Goal: Information Seeking & Learning: Understand process/instructions

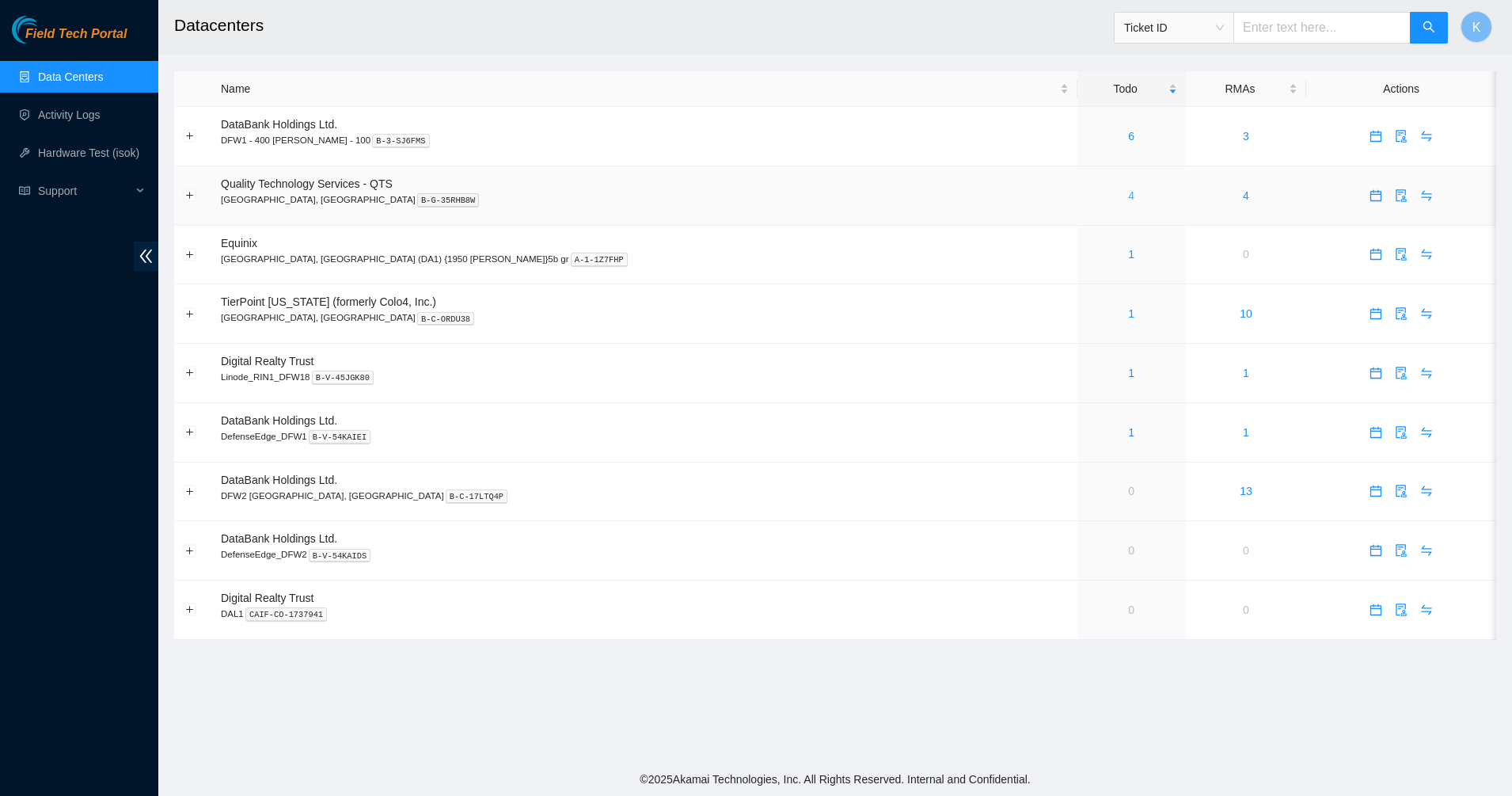
click at [1128, 192] on link "4" at bounding box center [1131, 196] width 7 height 13
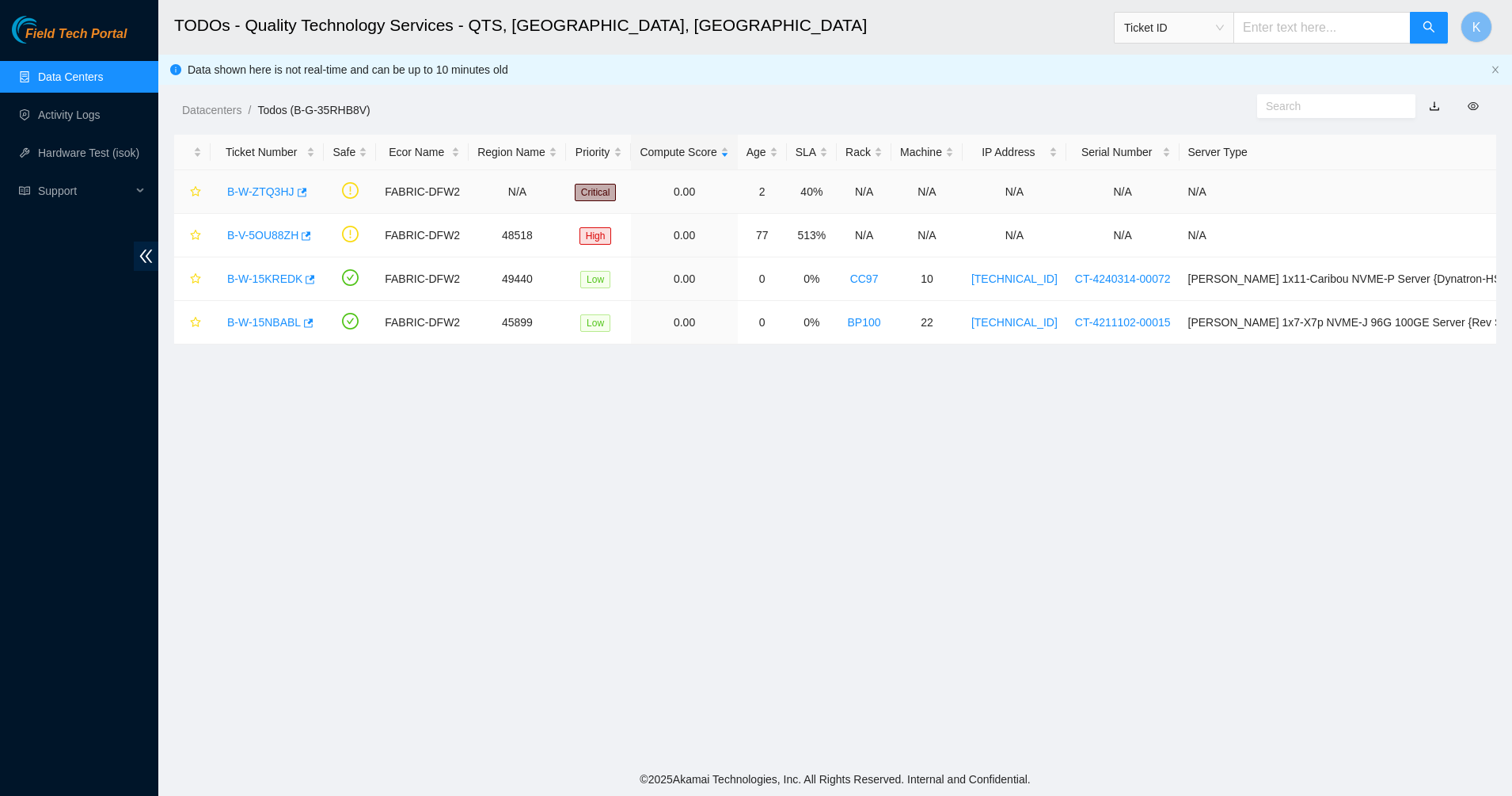
click at [249, 188] on link "B-W-ZTQ3HJ" at bounding box center [261, 192] width 68 height 13
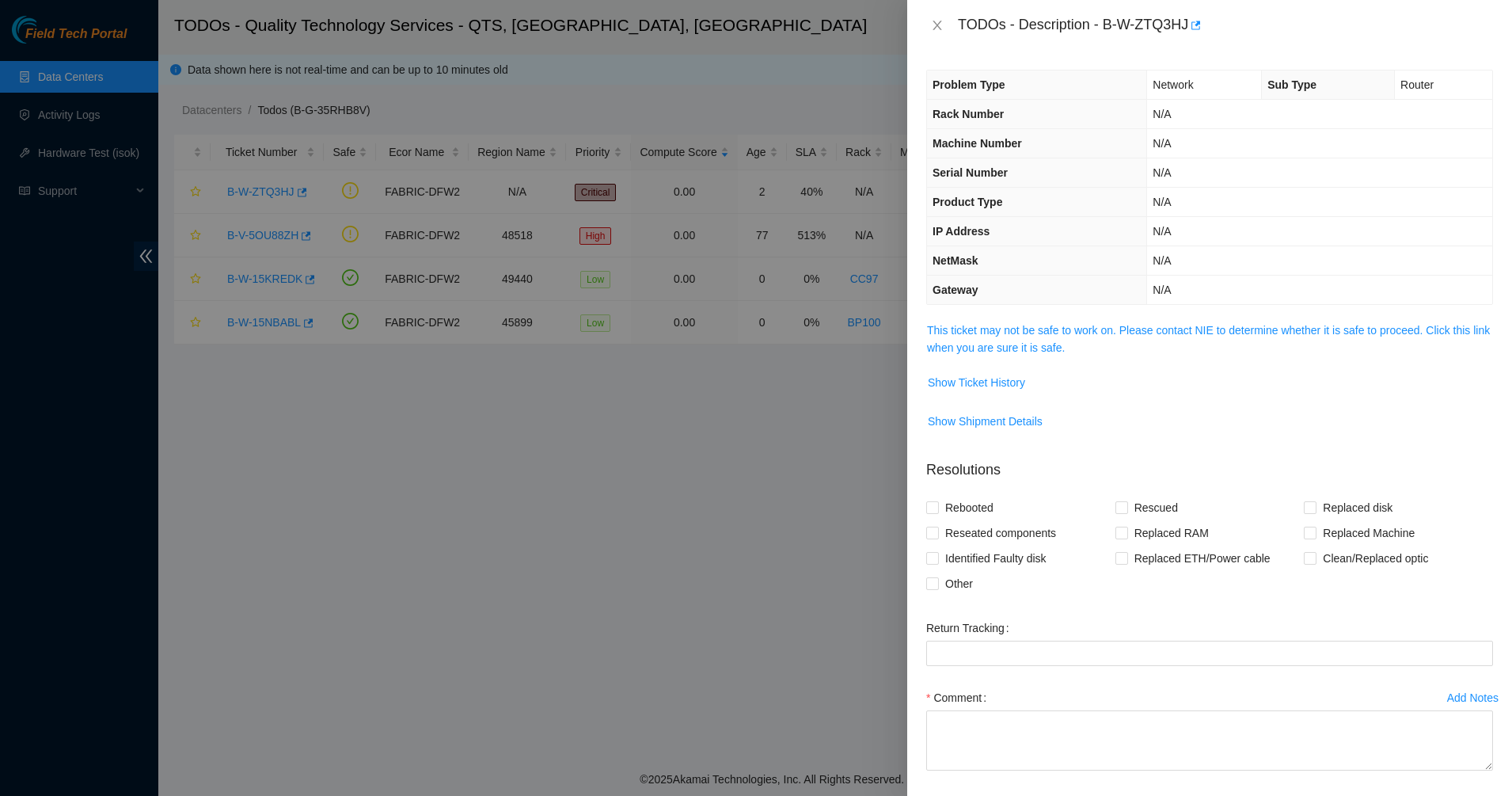
click at [1034, 315] on div "Problem Type Network Sub Type Router Rack Number N/A Machine Number N/A Serial …" at bounding box center [1210, 423] width 605 height 745
click at [1033, 324] on link "This ticket may not be safe to work on. Please contact NIE to determine whether…" at bounding box center [1208, 338] width 562 height 30
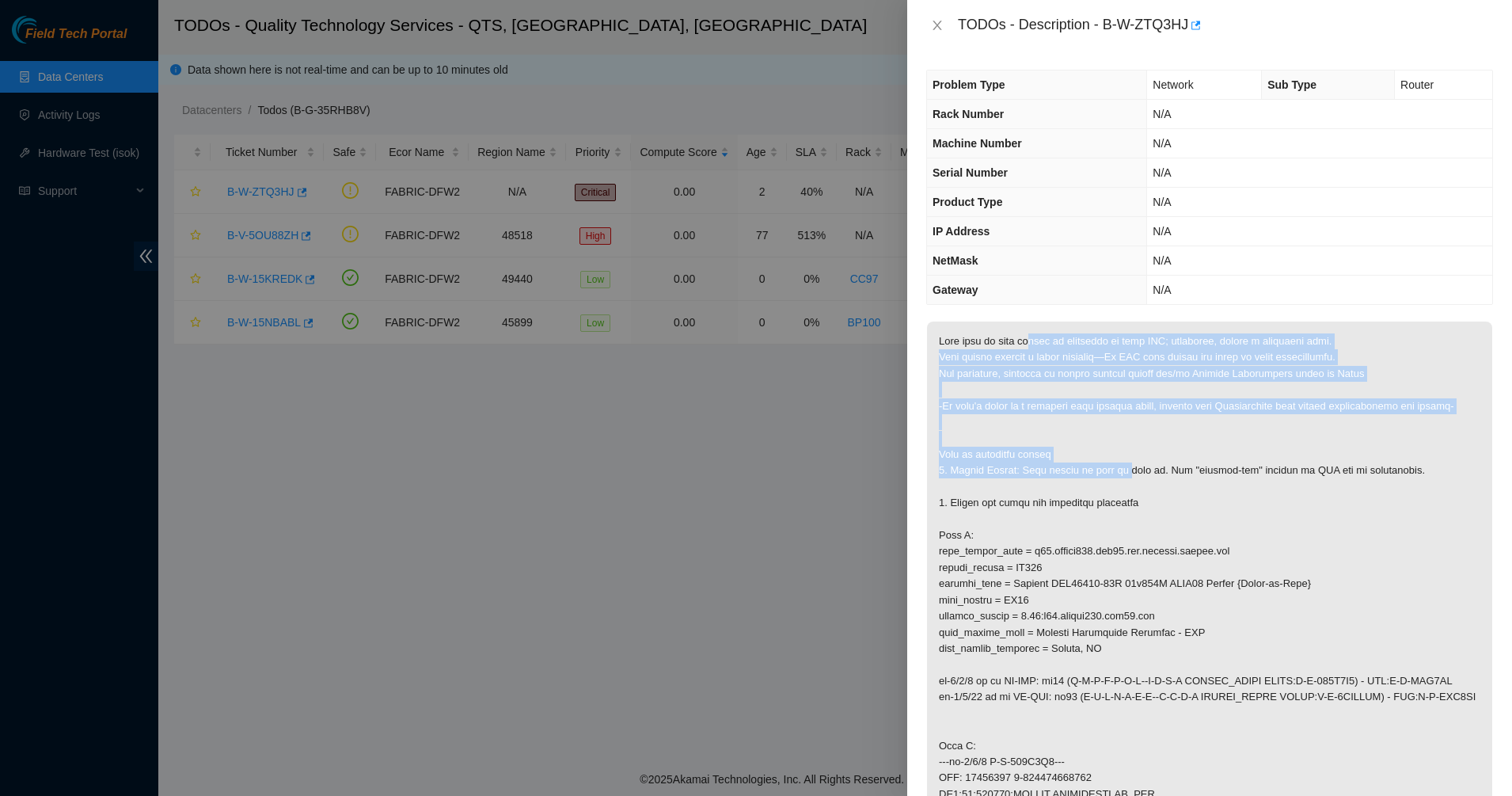
drag, startPoint x: 1028, startPoint y: 334, endPoint x: 1105, endPoint y: 473, distance: 158.9
click at [1105, 473] on p at bounding box center [1209, 794] width 565 height 945
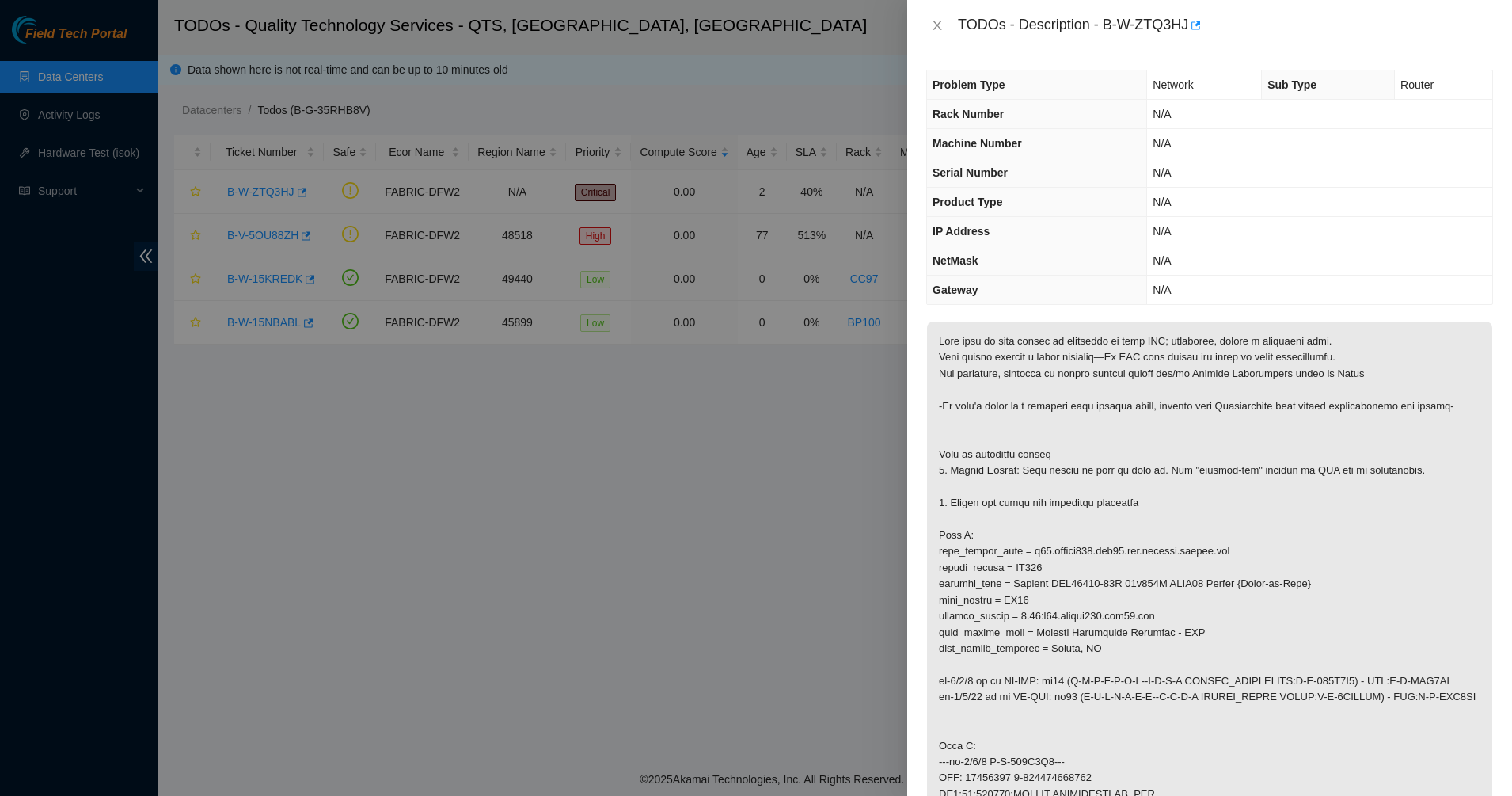
drag, startPoint x: 1105, startPoint y: 473, endPoint x: 1034, endPoint y: 502, distance: 76.7
click at [1034, 502] on p at bounding box center [1209, 794] width 565 height 945
drag, startPoint x: 1034, startPoint y: 502, endPoint x: 989, endPoint y: 527, distance: 51.5
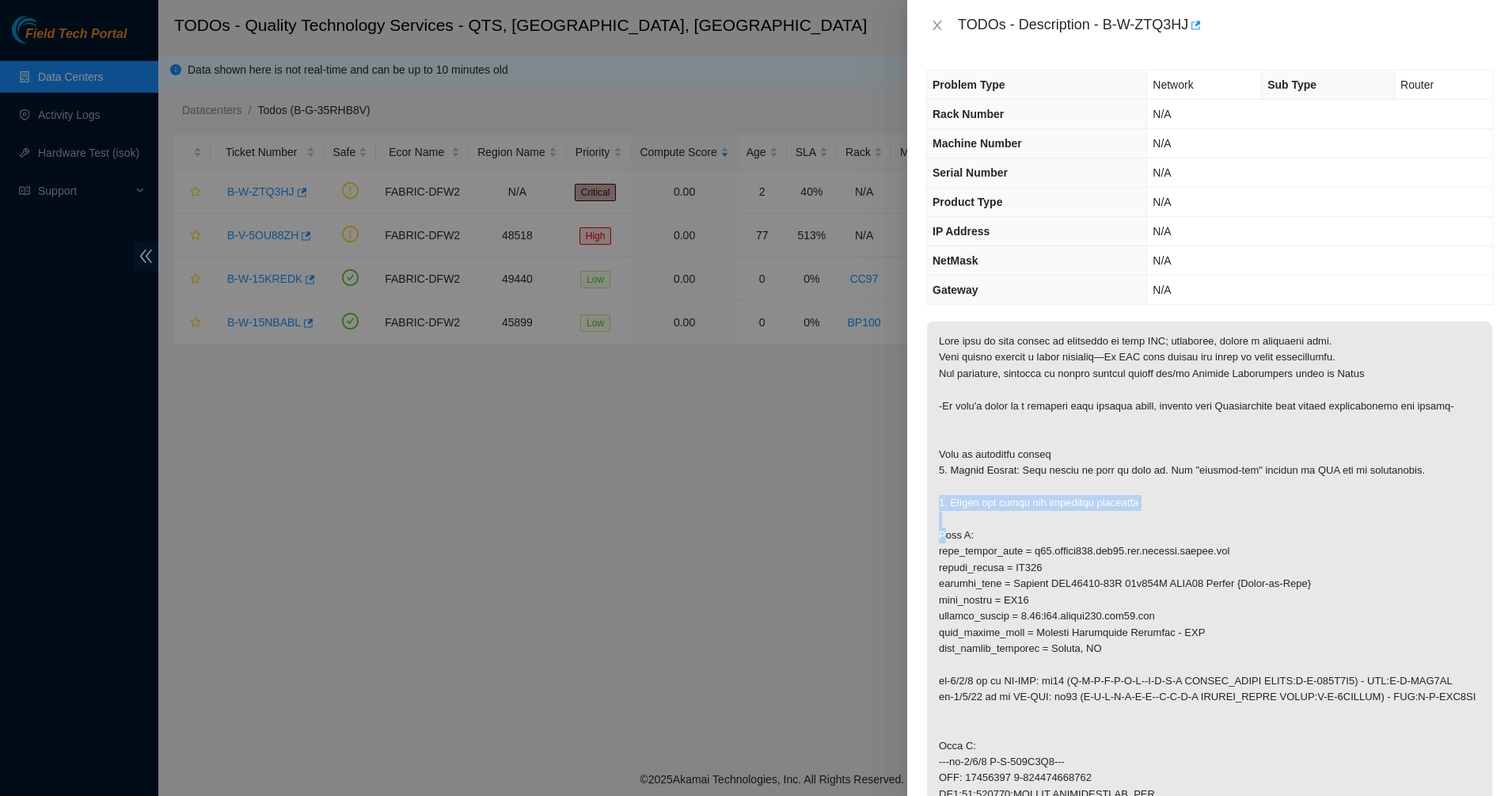
click at [989, 526] on p at bounding box center [1209, 794] width 565 height 945
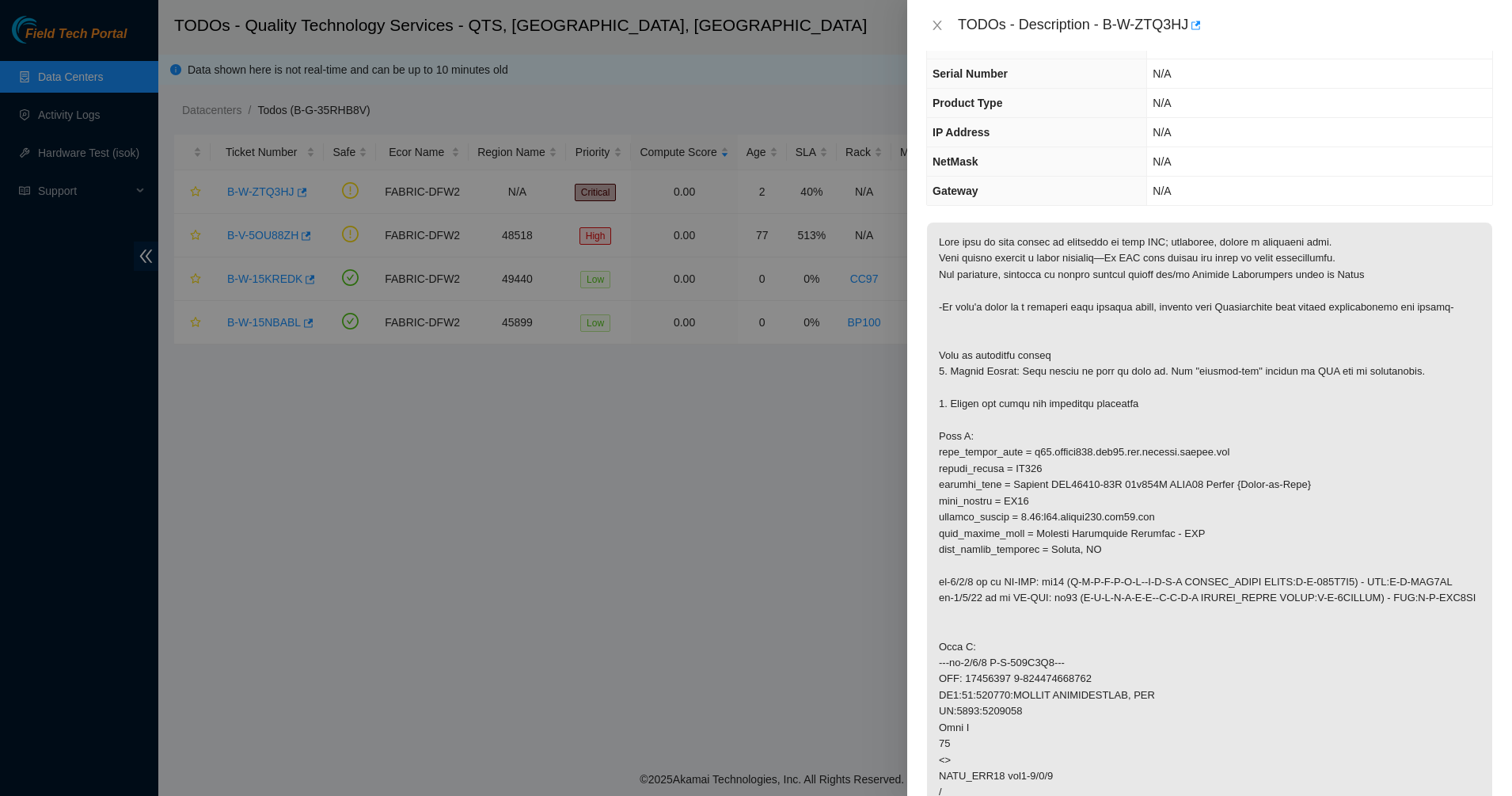
click at [956, 537] on p at bounding box center [1209, 695] width 565 height 945
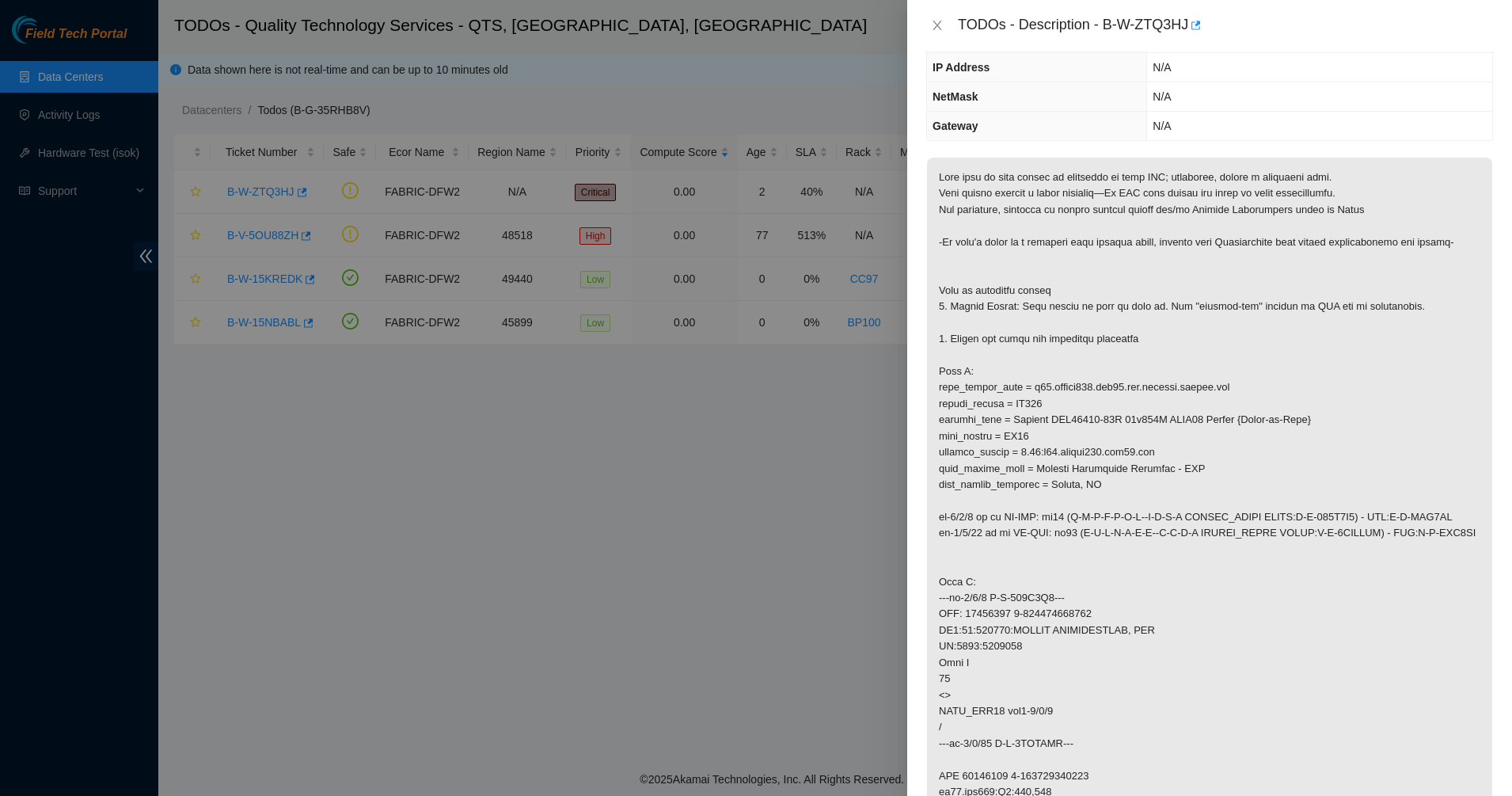
scroll to position [198, 0]
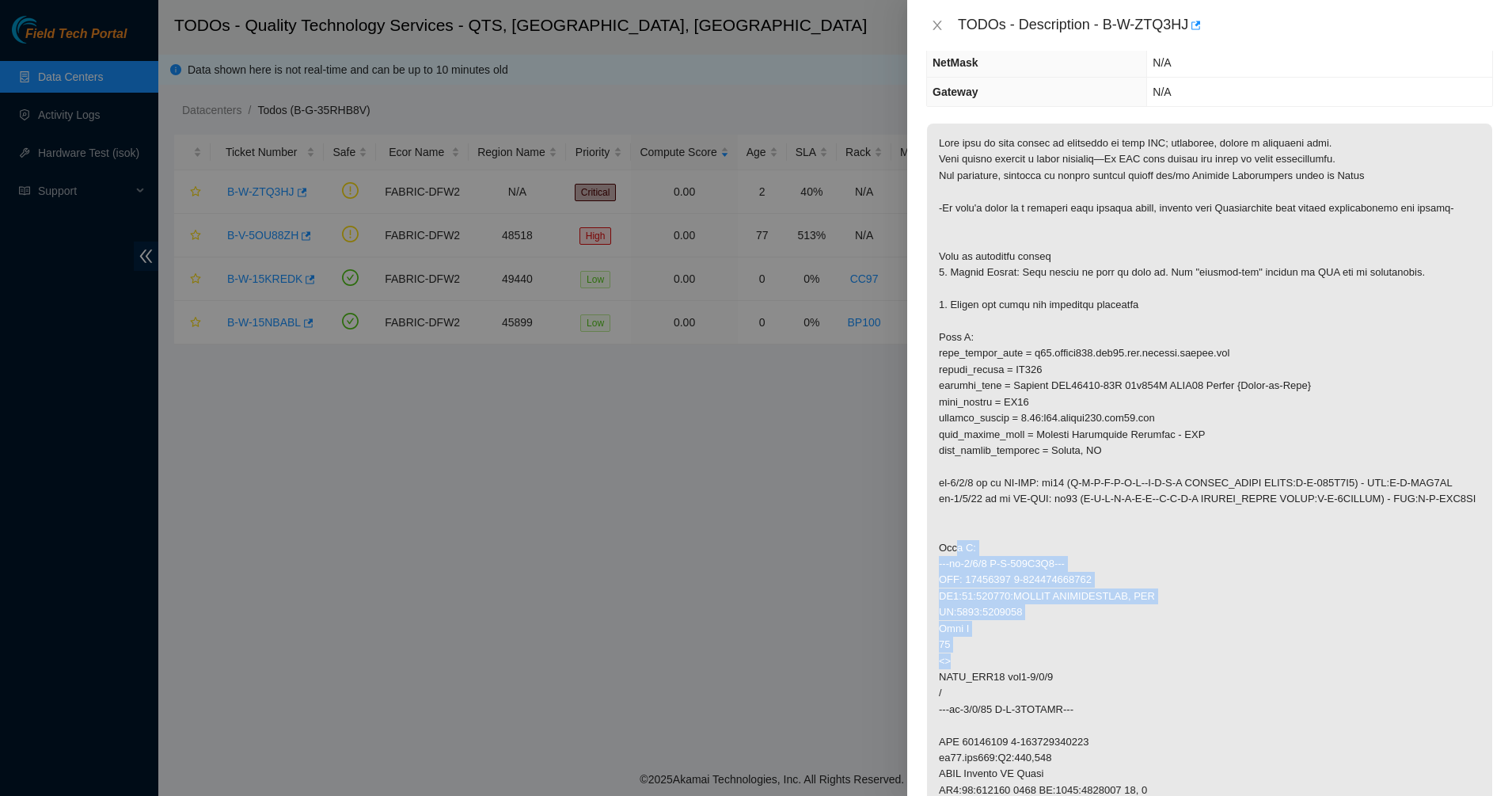
drag, startPoint x: 954, startPoint y: 541, endPoint x: 994, endPoint y: 657, distance: 122.7
click at [994, 657] on p at bounding box center [1209, 595] width 565 height 945
drag, startPoint x: 994, startPoint y: 657, endPoint x: 946, endPoint y: 671, distance: 50.0
click at [946, 671] on p at bounding box center [1209, 595] width 565 height 945
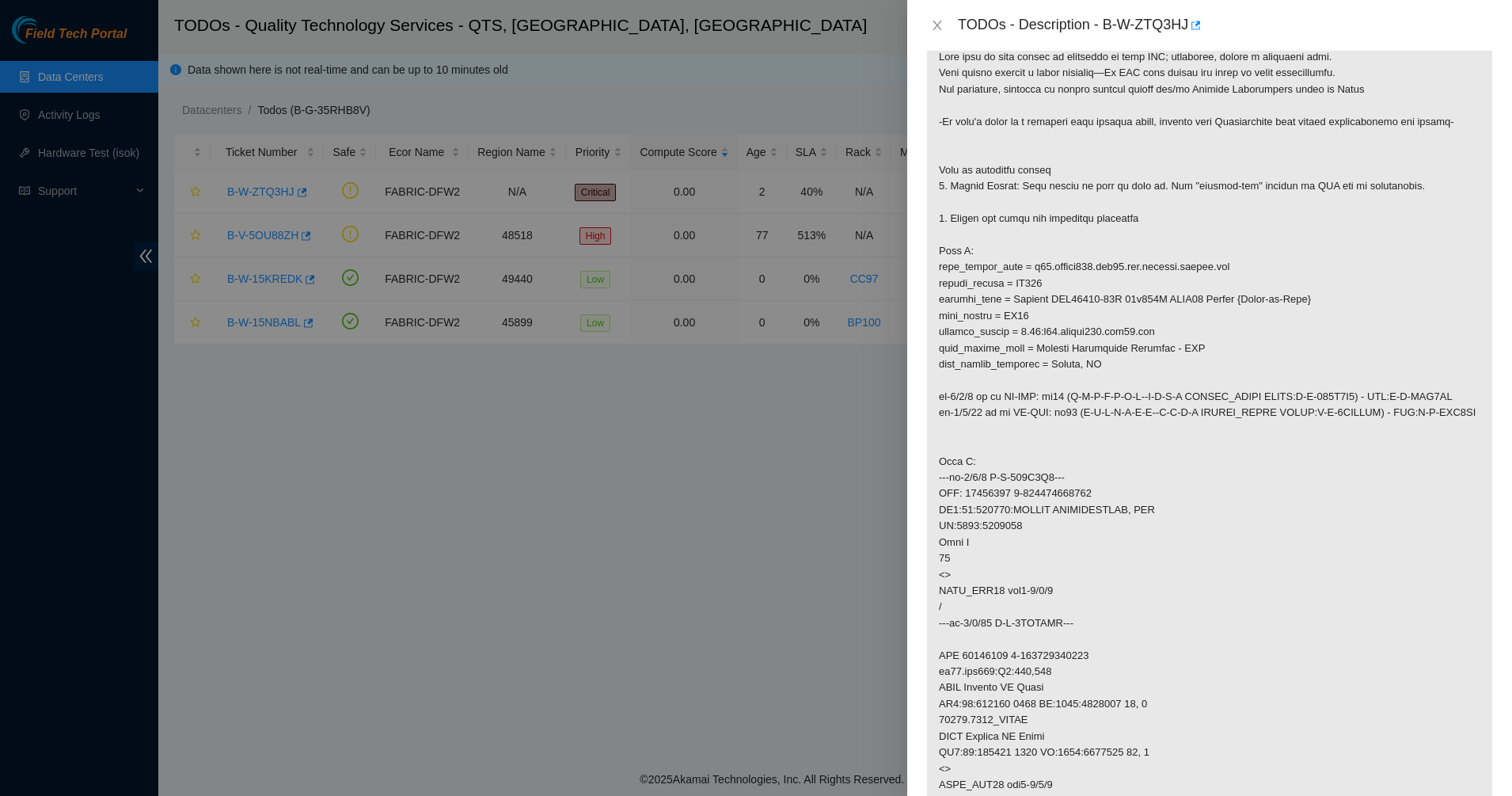
scroll to position [396, 0]
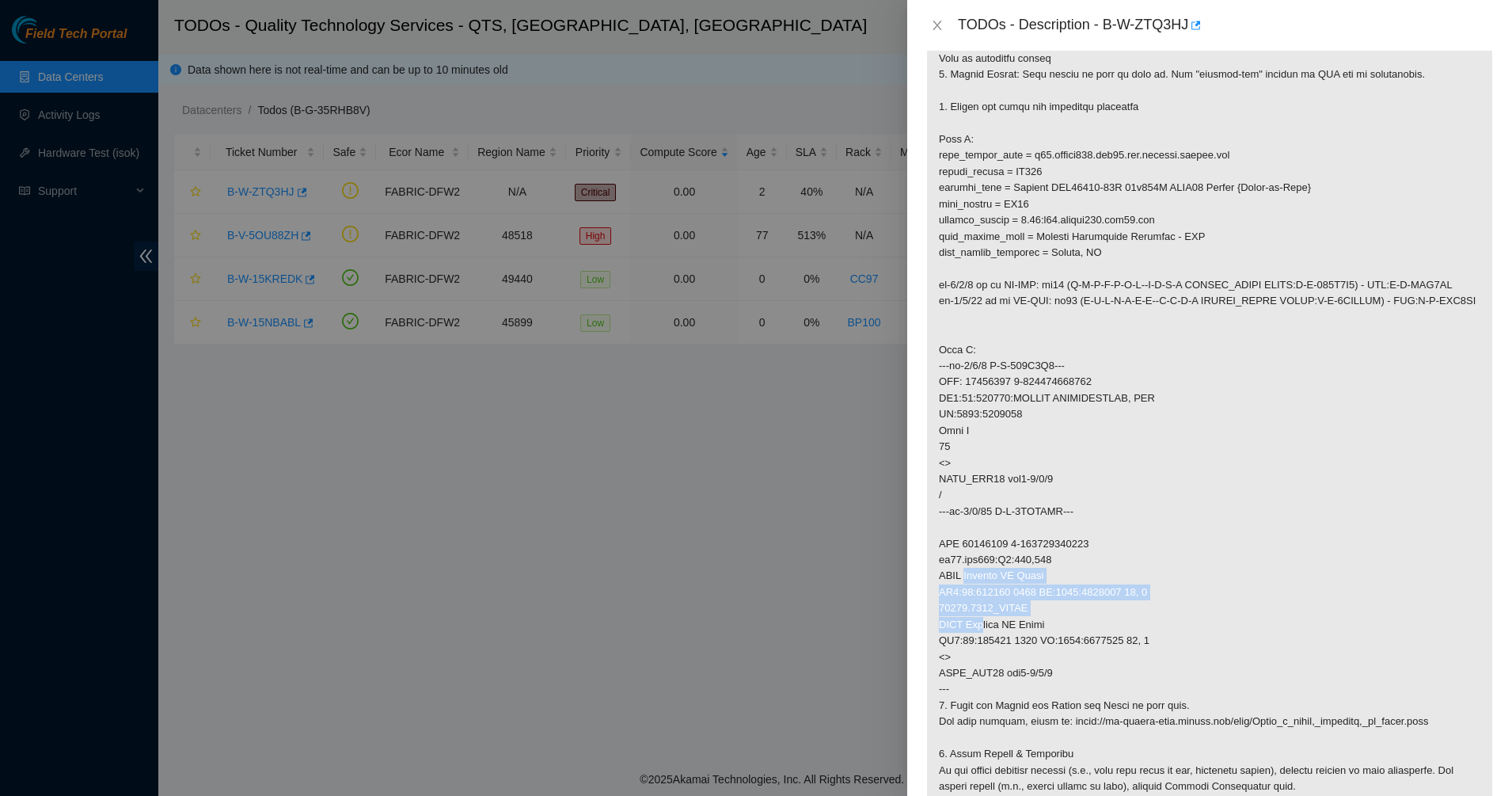
drag, startPoint x: 963, startPoint y: 583, endPoint x: 981, endPoint y: 632, distance: 52.2
click at [981, 632] on p at bounding box center [1209, 398] width 565 height 945
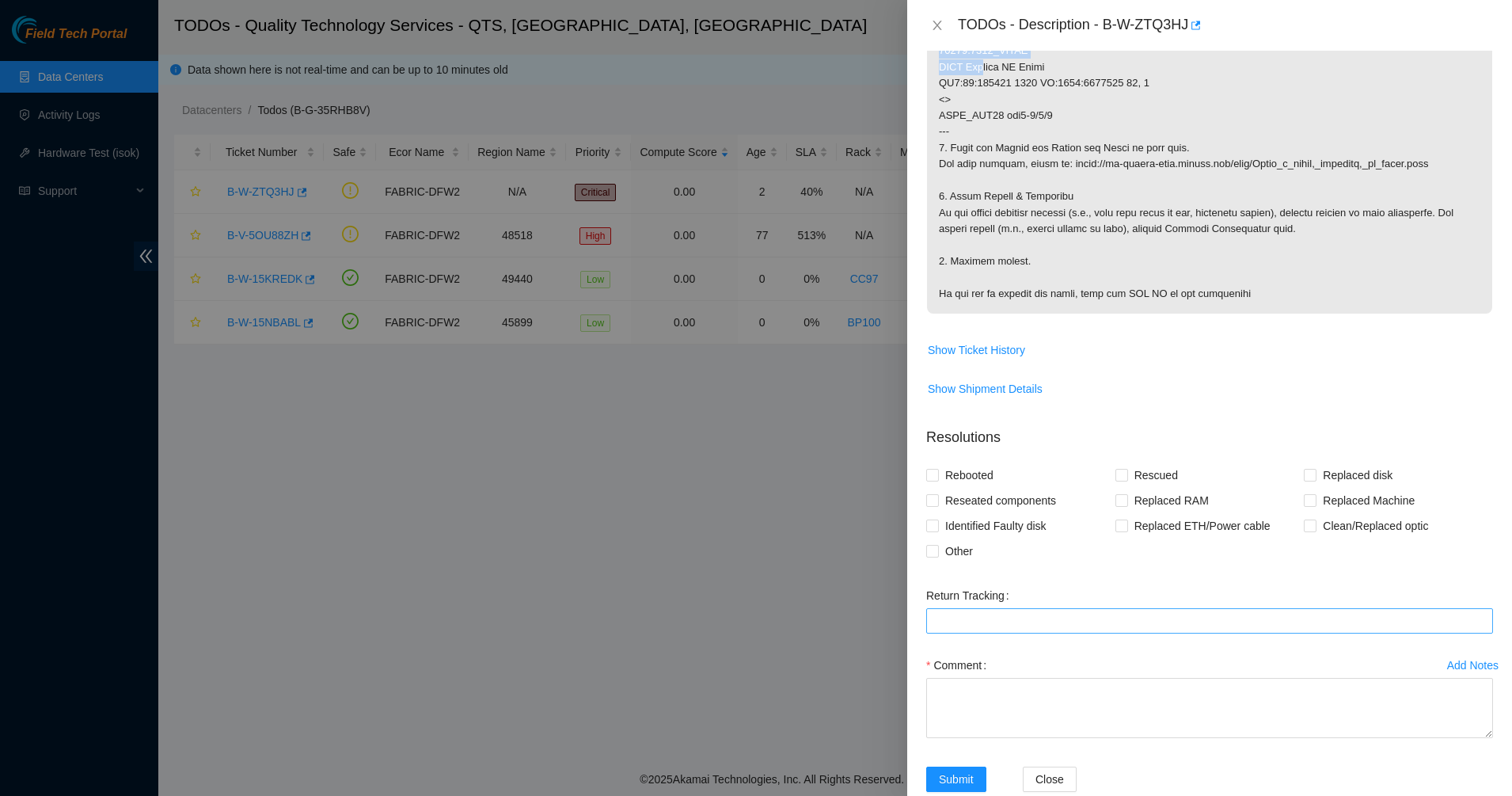
scroll to position [988, 0]
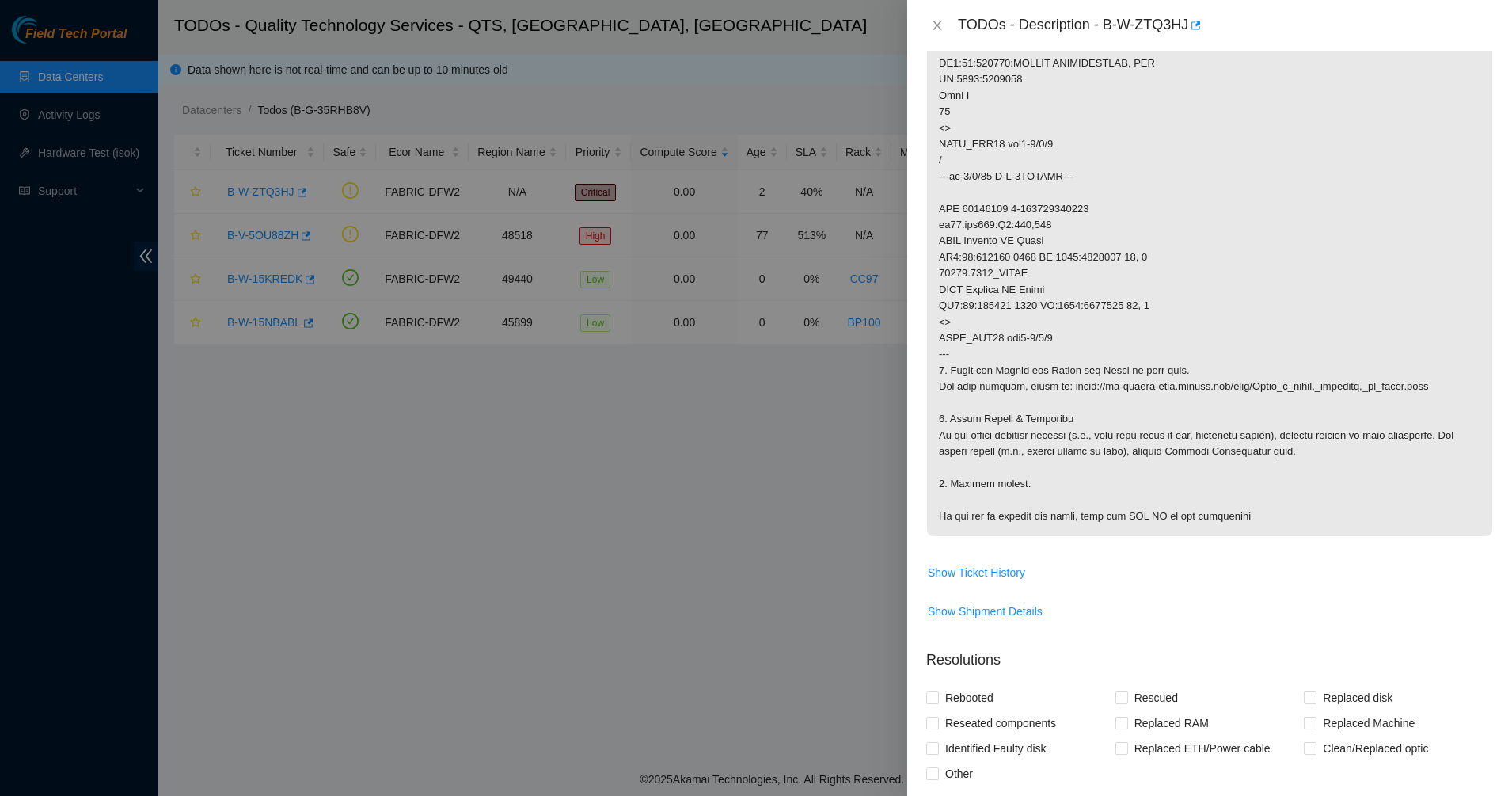
scroll to position [493, 0]
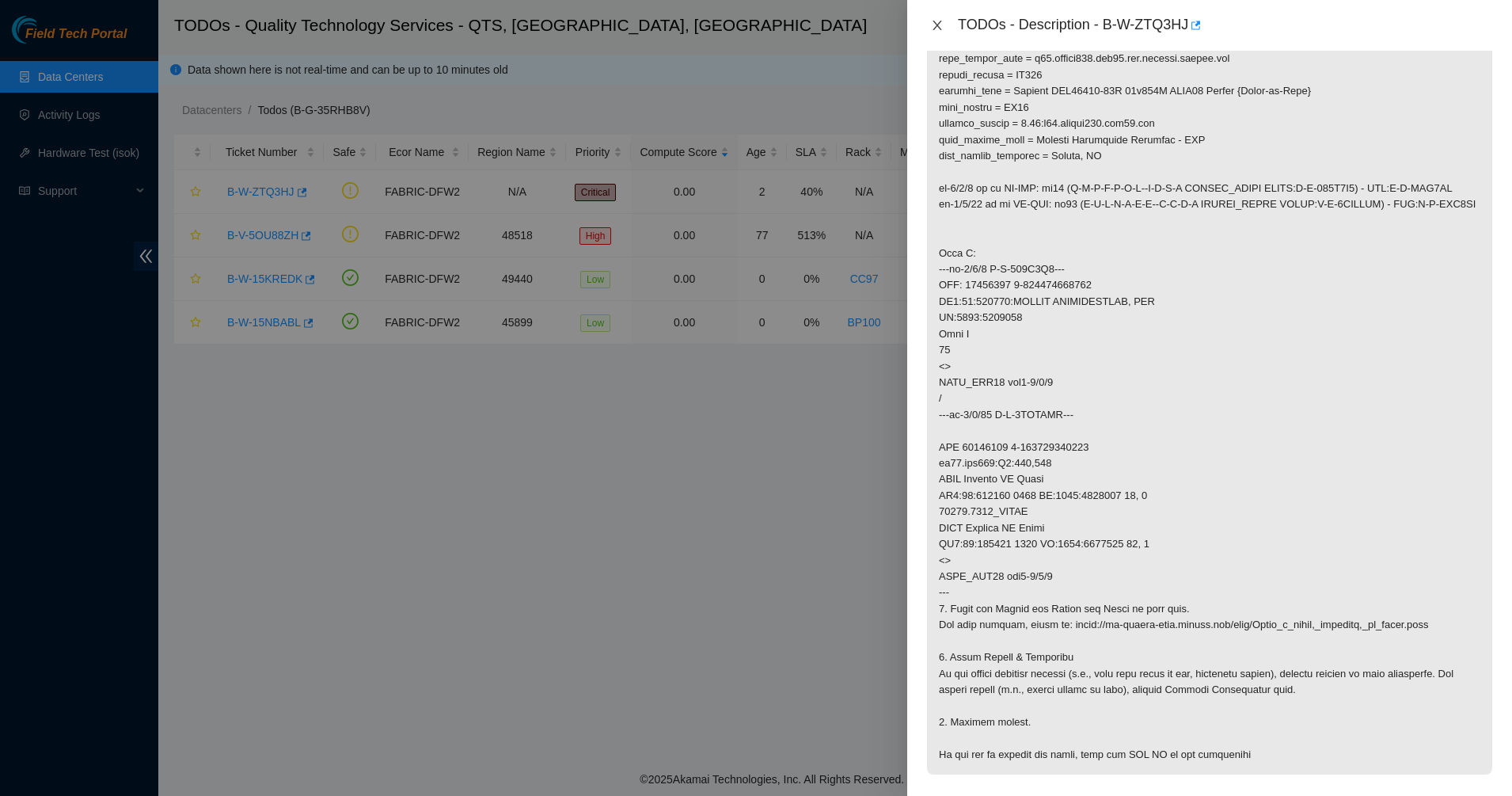
click at [934, 24] on icon "close" at bounding box center [937, 25] width 13 height 13
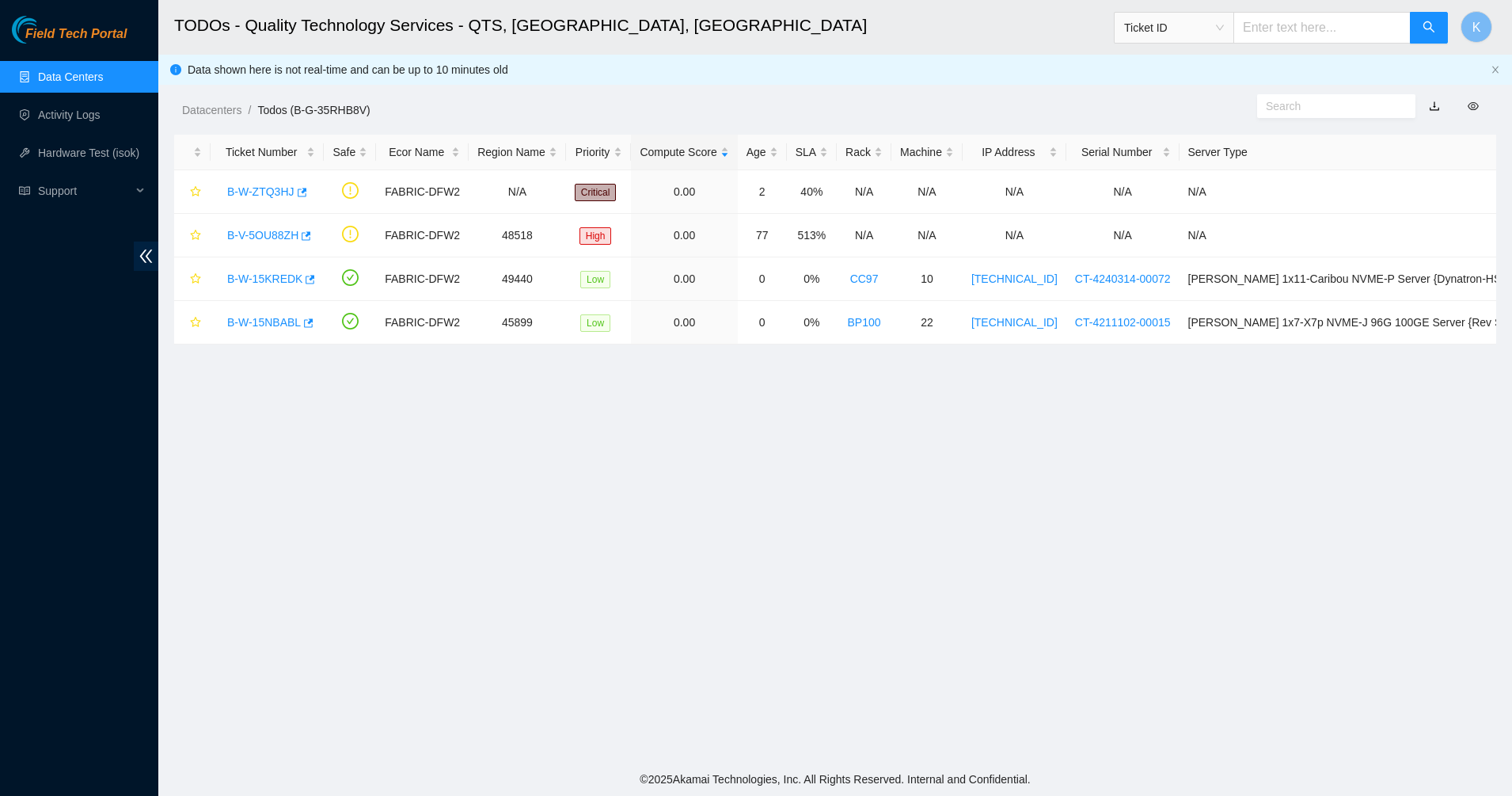
scroll to position [38, 0]
click at [280, 256] on td "B-V-5OU88ZH" at bounding box center [267, 235] width 113 height 43
click at [280, 244] on div "B-V-5OU88ZH" at bounding box center [267, 235] width 96 height 25
click at [280, 238] on link "B-V-5OU88ZH" at bounding box center [262, 236] width 71 height 13
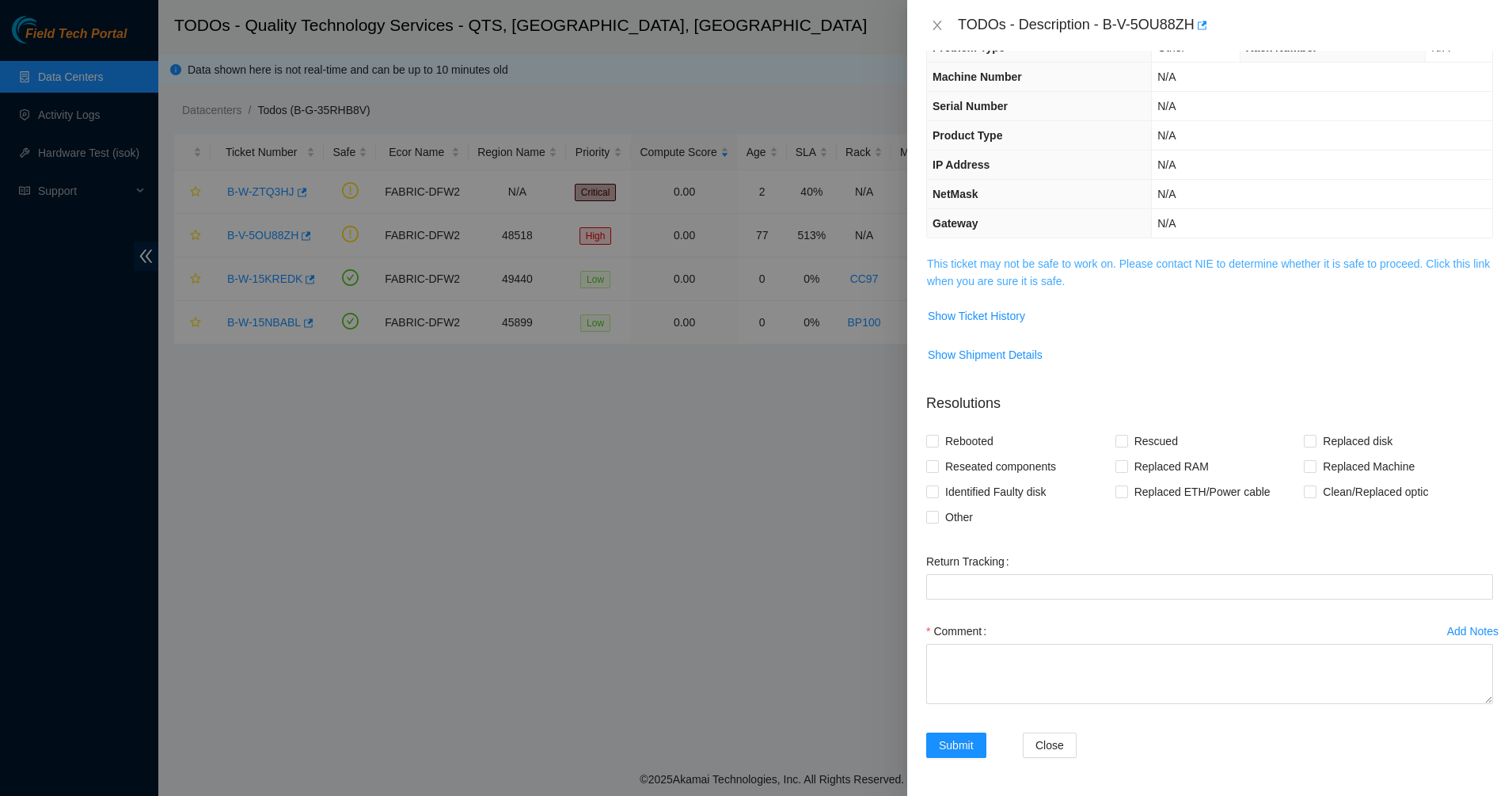
click at [1024, 263] on link "This ticket may not be safe to work on. Please contact NIE to determine whether…" at bounding box center [1208, 272] width 562 height 30
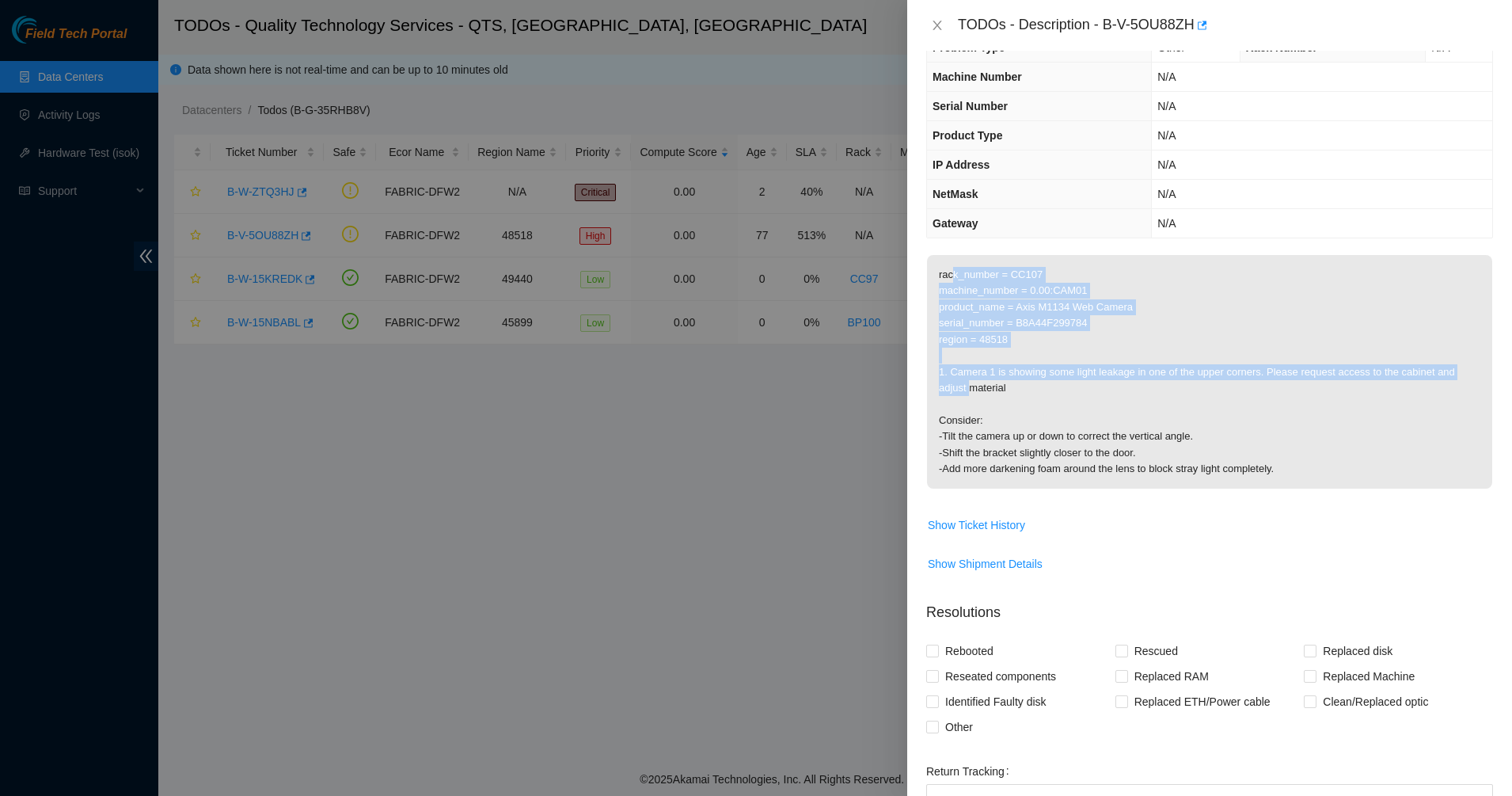
drag, startPoint x: 950, startPoint y: 279, endPoint x: 973, endPoint y: 398, distance: 121.2
click at [973, 398] on p "rack_number = CC107 machine_number = 0.00:CAM01 product_name = Axis M1134 Web C…" at bounding box center [1209, 372] width 565 height 233
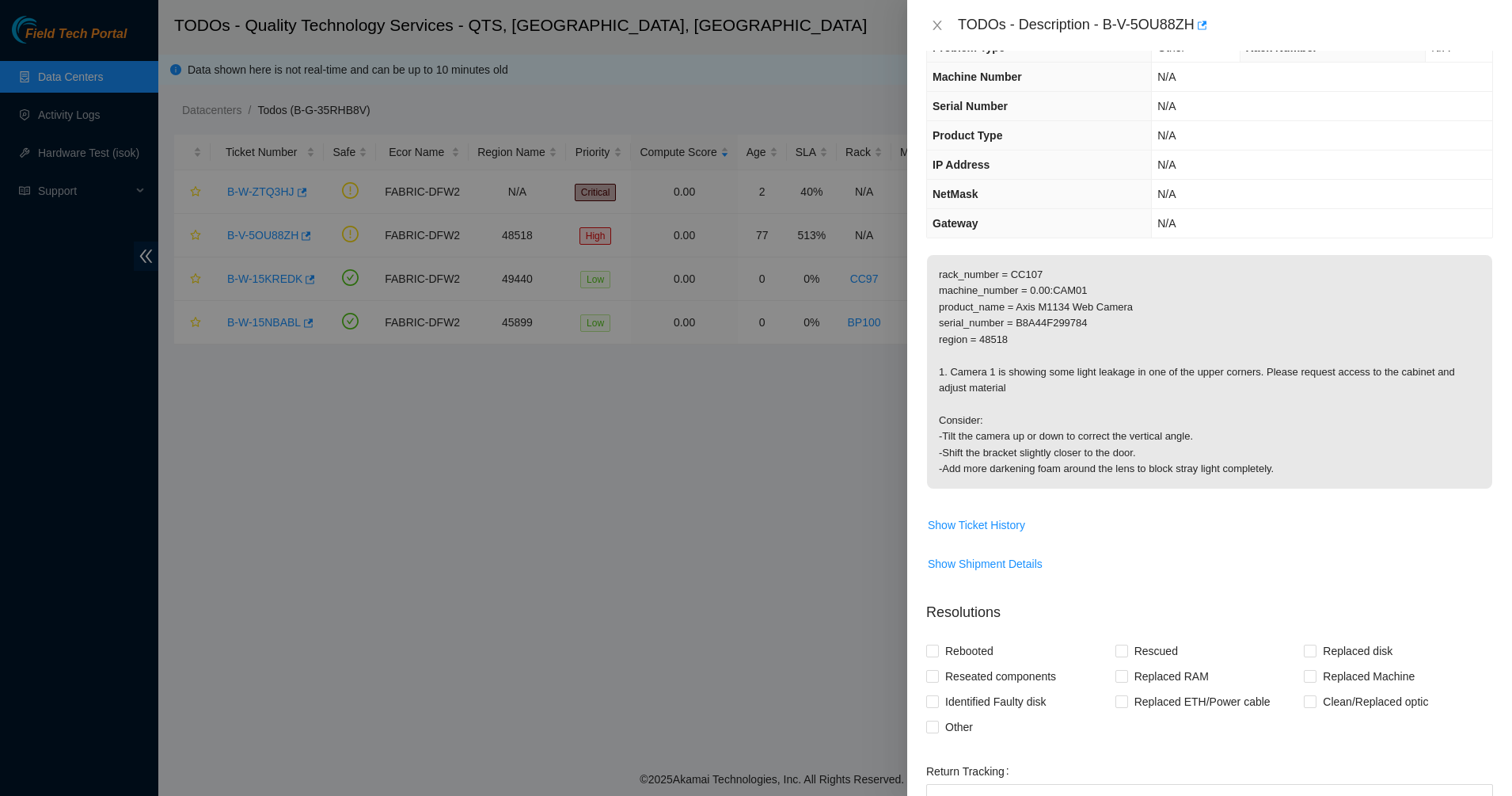
drag, startPoint x: 973, startPoint y: 398, endPoint x: 974, endPoint y: 418, distance: 20.0
click at [974, 418] on p "rack_number = CC107 machine_number = 0.00:CAM01 product_name = Axis M1134 Web C…" at bounding box center [1209, 372] width 565 height 233
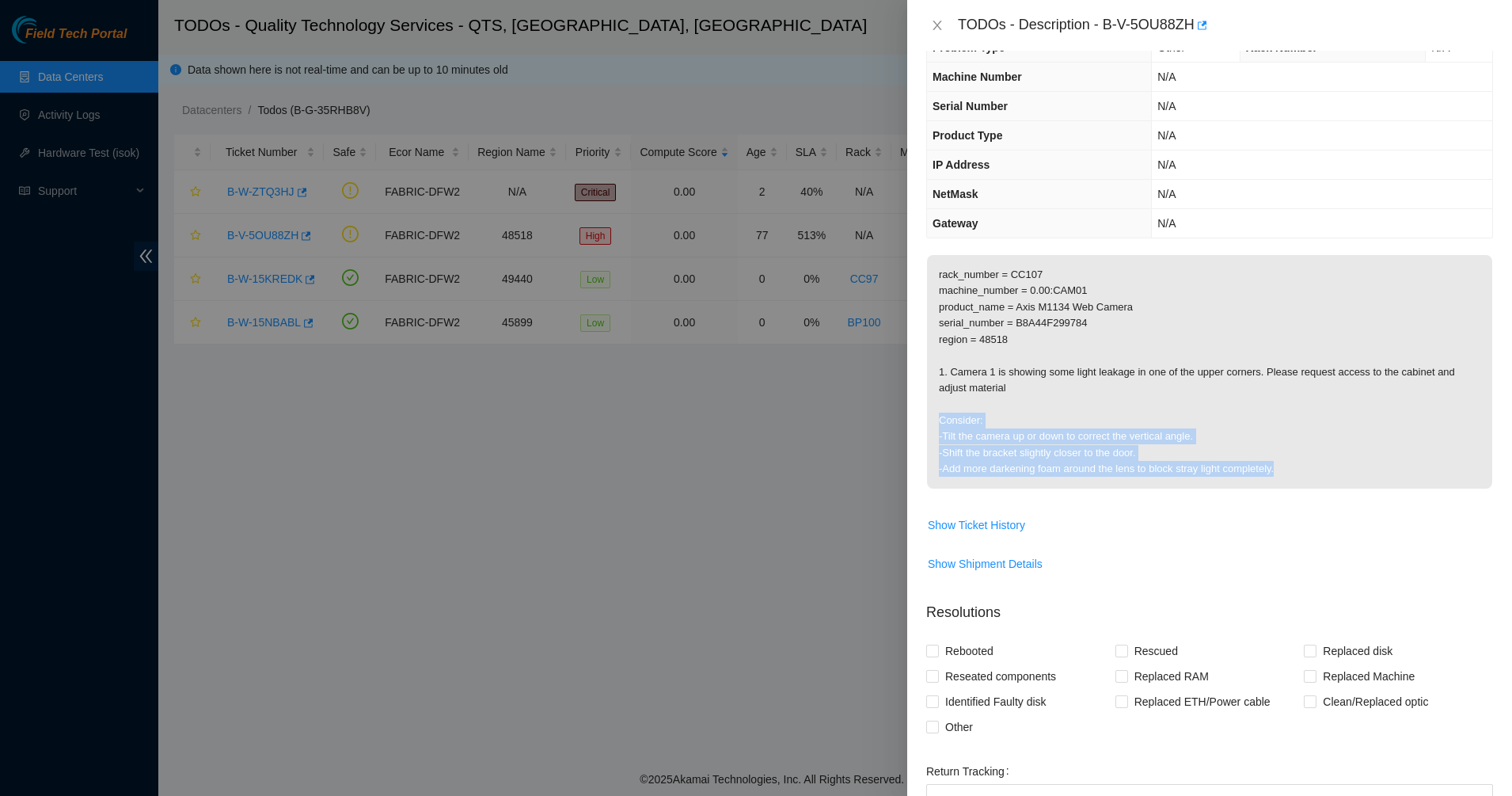
drag, startPoint x: 945, startPoint y: 408, endPoint x: 1355, endPoint y: 475, distance: 415.4
click at [1355, 475] on p "rack_number = CC107 machine_number = 0.00:CAM01 product_name = Axis M1134 Web C…" at bounding box center [1209, 372] width 565 height 233
drag, startPoint x: 1355, startPoint y: 475, endPoint x: 1225, endPoint y: 487, distance: 130.6
click at [1225, 487] on p "rack_number = CC107 machine_number = 0.00:CAM01 product_name = Axis M1134 Web C…" at bounding box center [1209, 372] width 565 height 233
click at [1118, 467] on p "rack_number = CC107 machine_number = 0.00:CAM01 product_name = Axis M1134 Web C…" at bounding box center [1209, 372] width 565 height 233
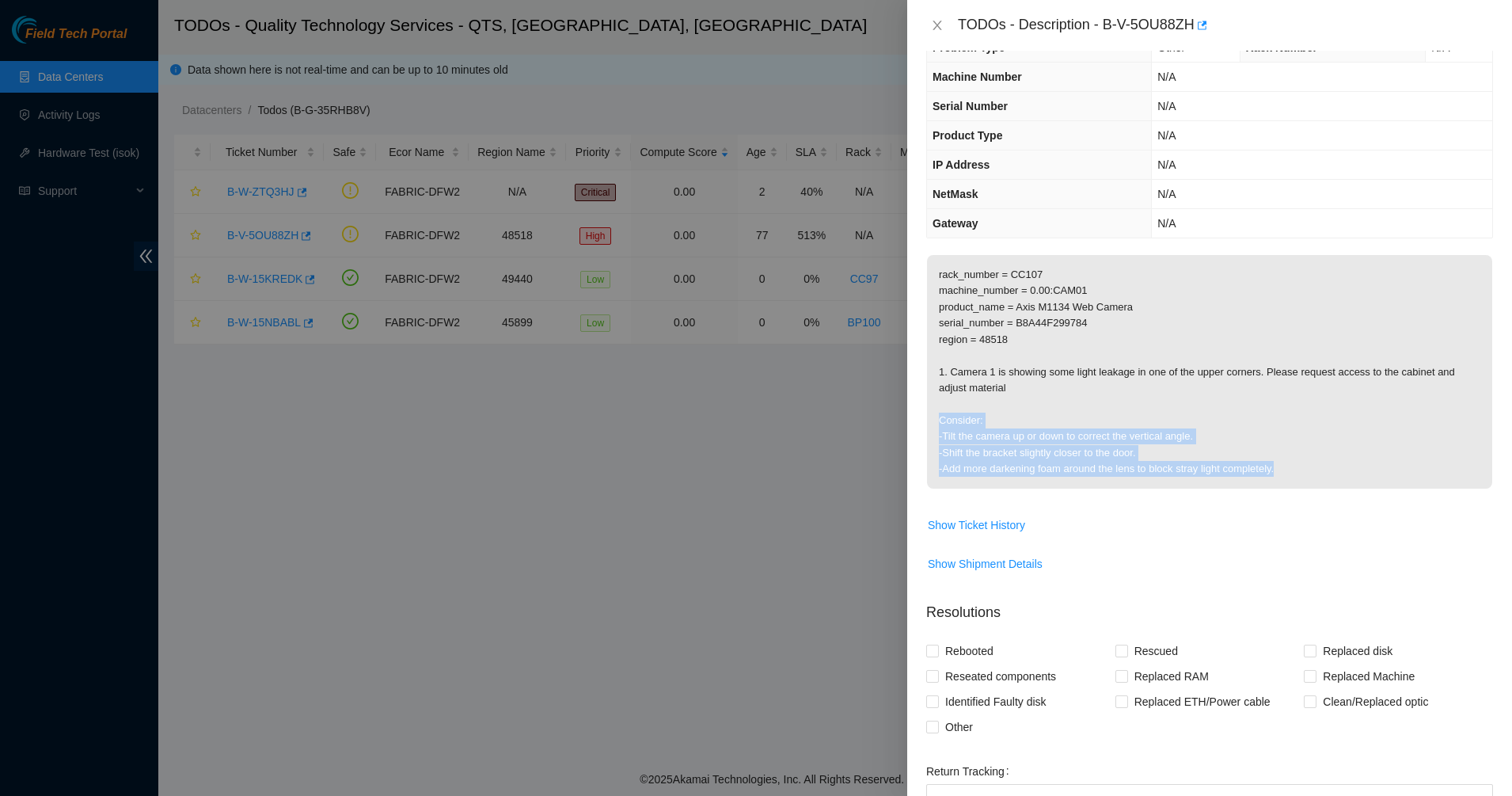
click at [1092, 454] on p "rack_number = CC107 machine_number = 0.00:CAM01 product_name = Axis M1134 Web C…" at bounding box center [1209, 372] width 565 height 233
drag, startPoint x: 954, startPoint y: 452, endPoint x: 1151, endPoint y: 473, distance: 198.1
click at [1151, 473] on p "rack_number = CC107 machine_number = 0.00:CAM01 product_name = Axis M1134 Web C…" at bounding box center [1209, 372] width 565 height 233
drag, startPoint x: 1151, startPoint y: 473, endPoint x: 1095, endPoint y: 489, distance: 58.2
click at [1101, 486] on p "rack_number = CC107 machine_number = 0.00:CAM01 product_name = Axis M1134 Web C…" at bounding box center [1209, 372] width 565 height 233
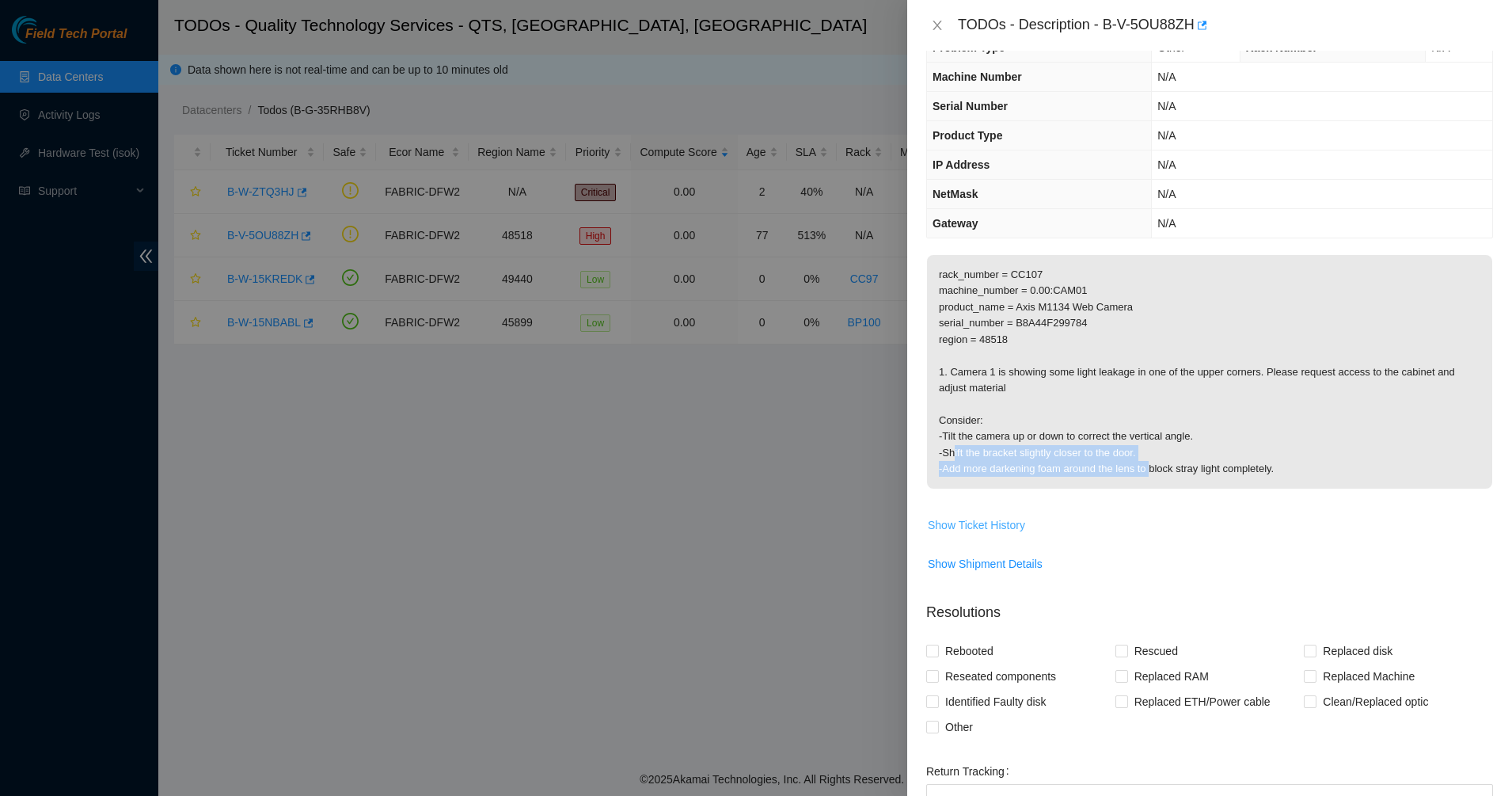
click at [1015, 515] on button "Show Ticket History" at bounding box center [976, 524] width 99 height 25
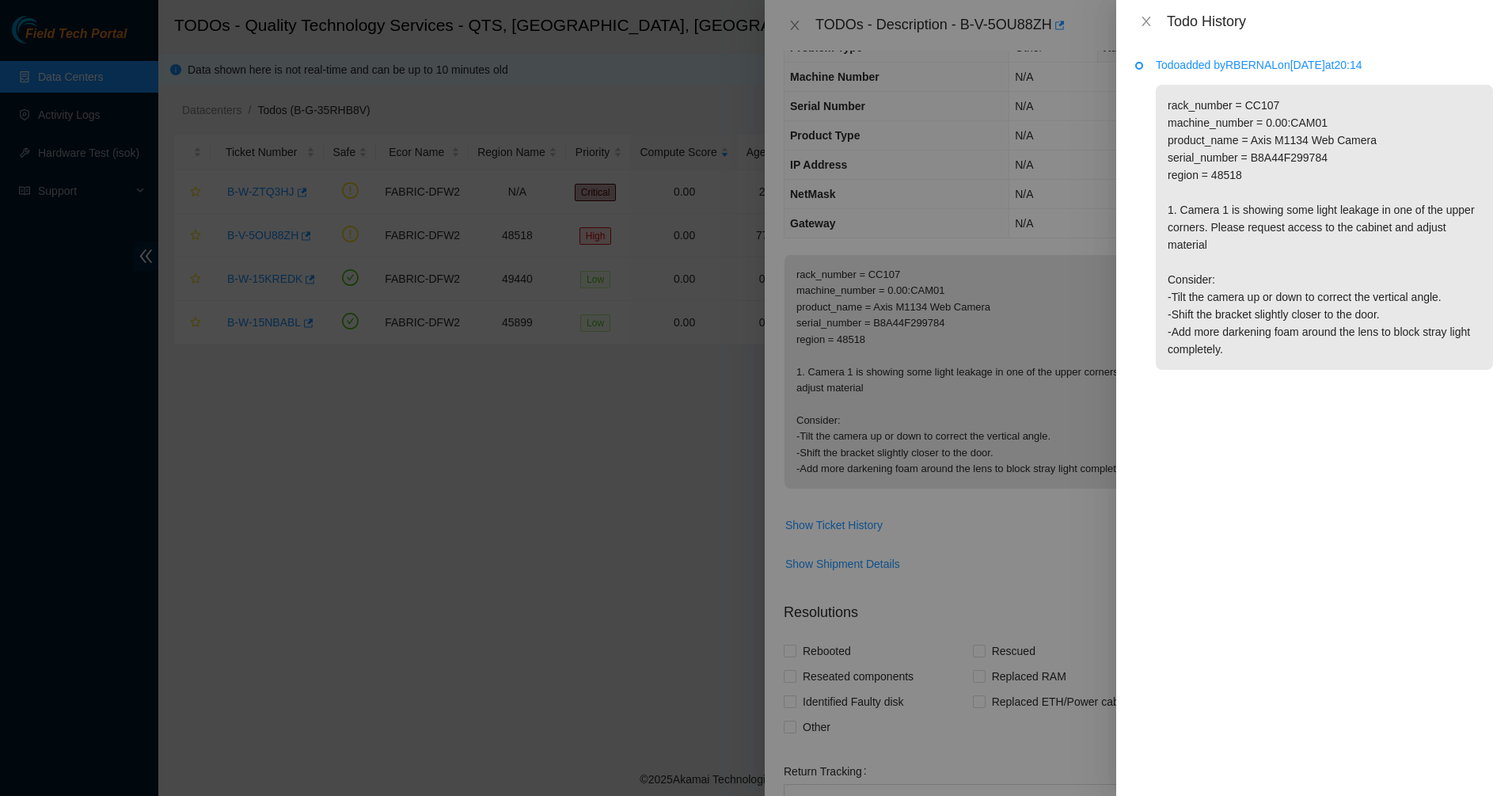
click at [1234, 154] on p "rack_number = CC107 machine_number = 0.00:CAM01 product_name = Axis M1134 Web C…" at bounding box center [1325, 228] width 337 height 285
click at [1234, 155] on p "rack_number = CC107 machine_number = 0.00:CAM01 product_name = Axis M1134 Web C…" at bounding box center [1325, 228] width 337 height 285
click at [1213, 102] on p "rack_number = CC107 machine_number = 0.00:CAM01 product_name = Axis M1134 Web C…" at bounding box center [1325, 228] width 337 height 285
click at [1150, 24] on icon "close" at bounding box center [1146, 21] width 13 height 13
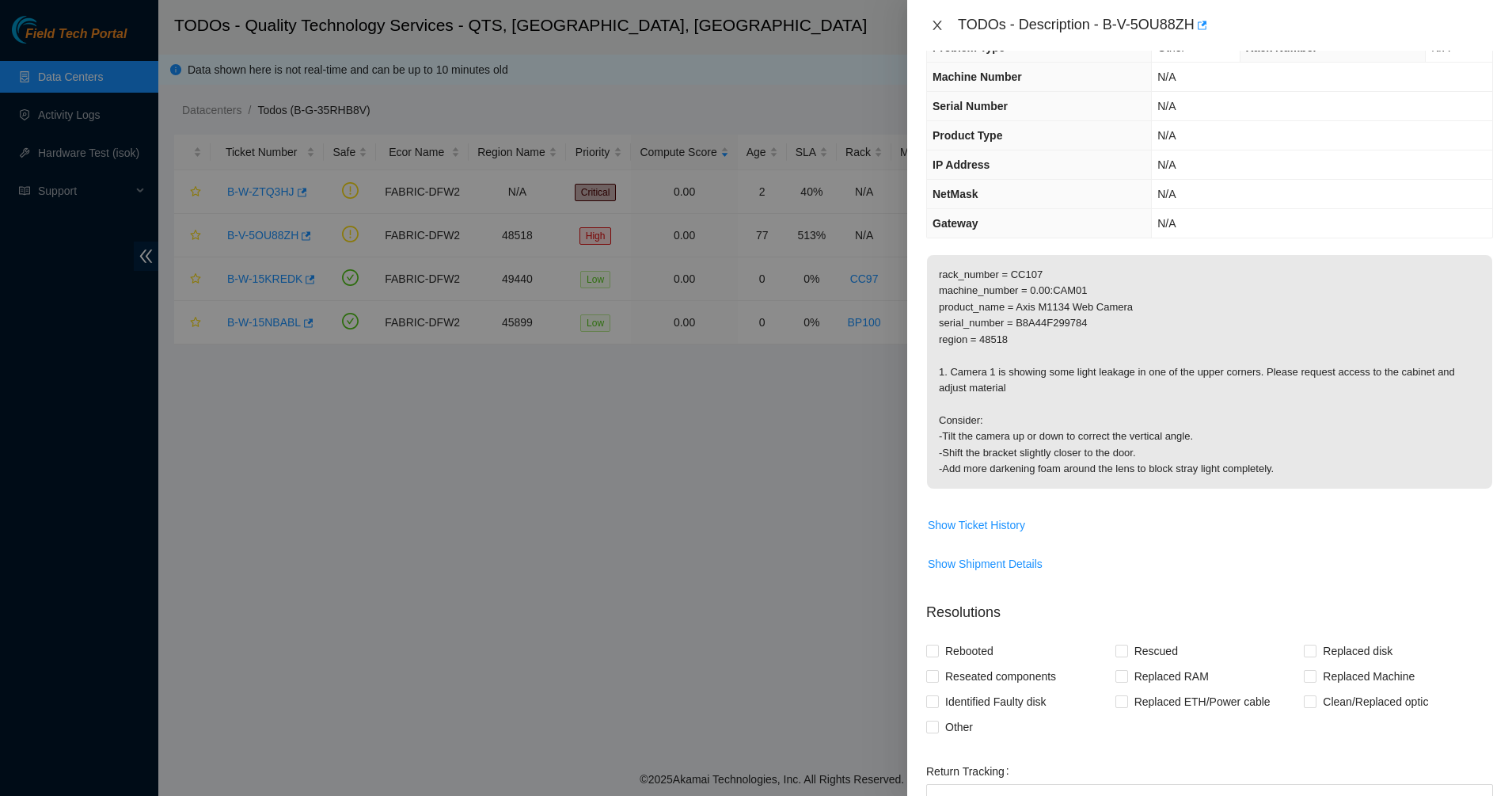
click at [942, 20] on icon "close" at bounding box center [937, 25] width 13 height 13
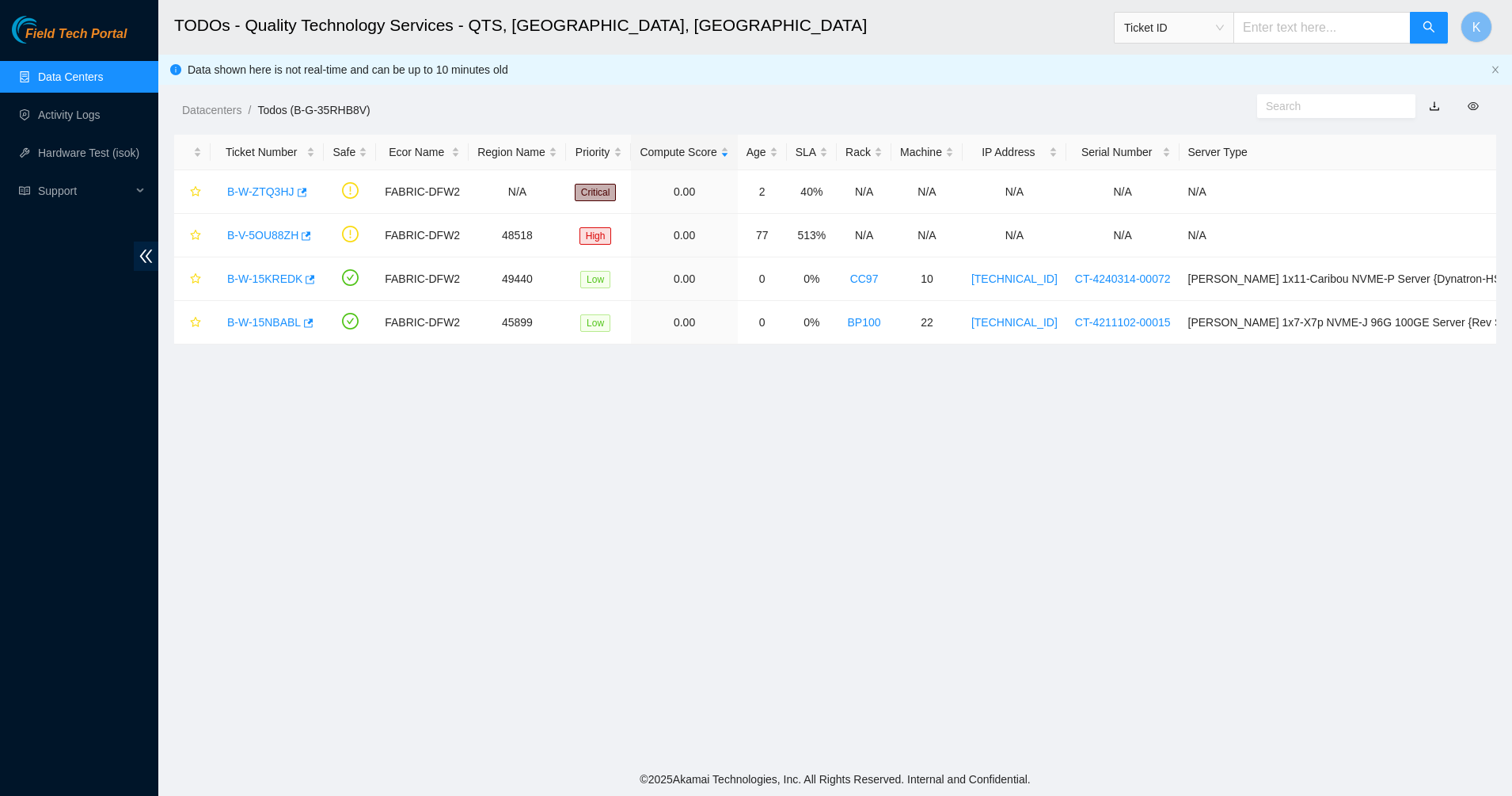
drag, startPoint x: 289, startPoint y: 442, endPoint x: 245, endPoint y: 387, distance: 70.4
click at [289, 442] on main "TODOs - Quality Technology Services - QTS, [GEOGRAPHIC_DATA], [GEOGRAPHIC_DATA]…" at bounding box center [835, 381] width 1354 height 763
